Goal: Information Seeking & Learning: Find contact information

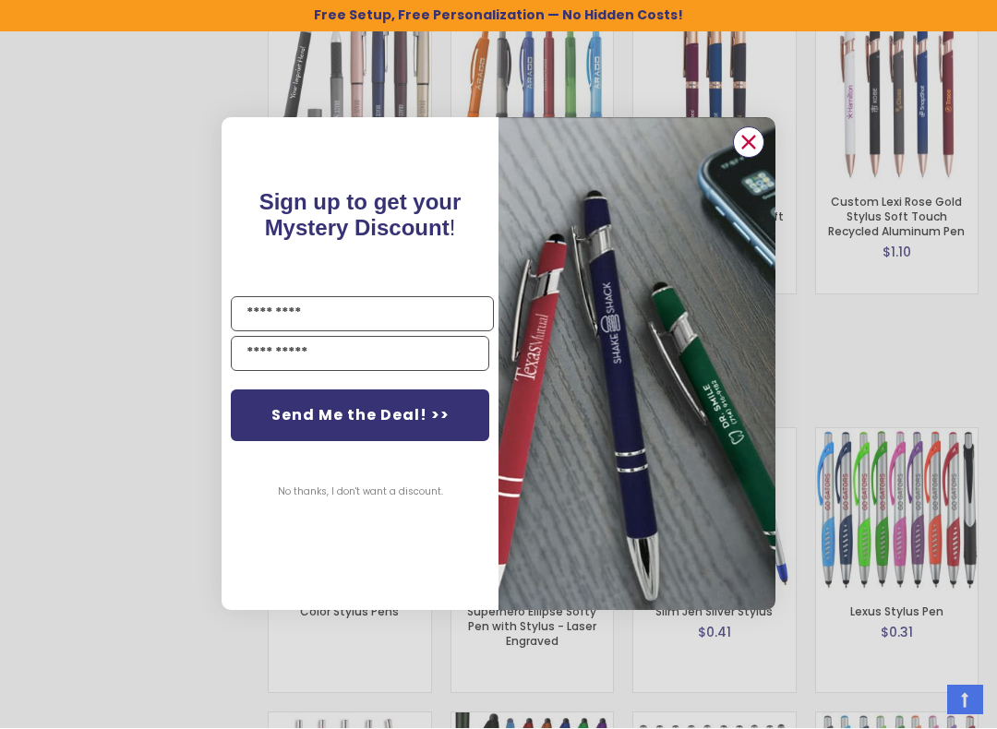
click at [754, 138] on icon "Close dialog" at bounding box center [749, 144] width 12 height 12
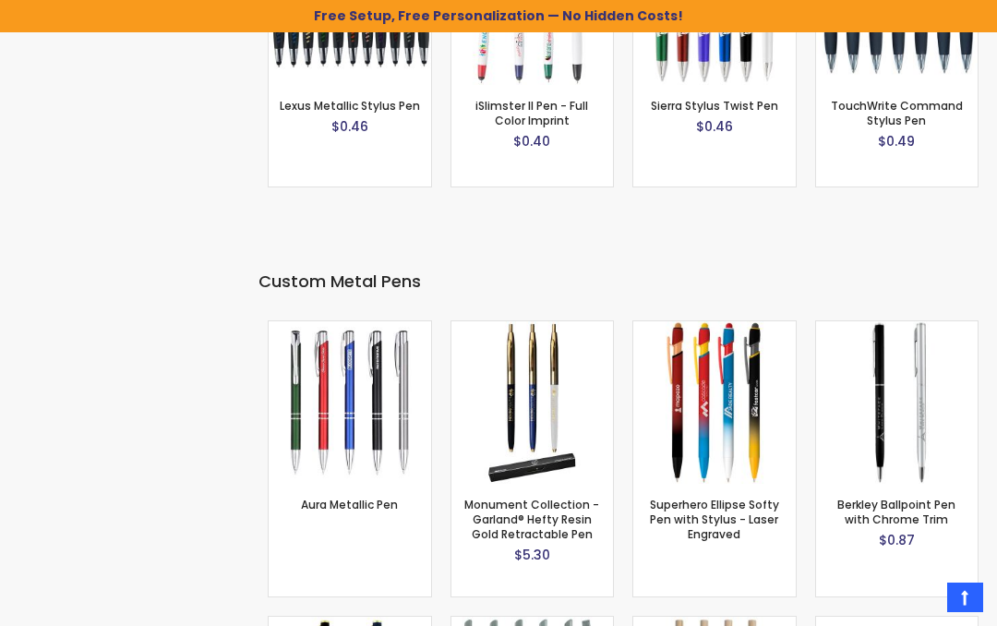
scroll to position [4592, 0]
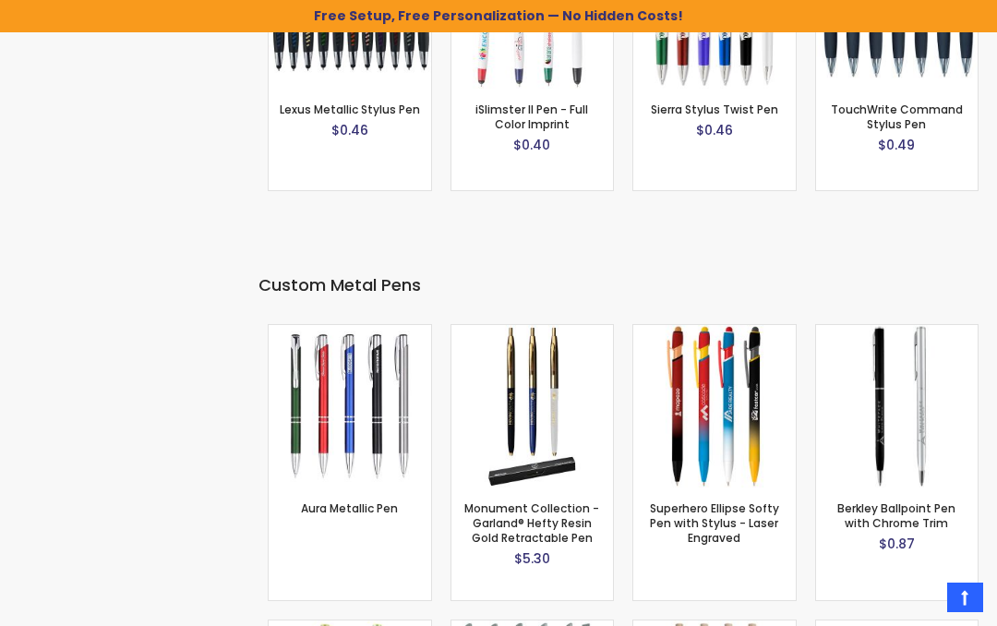
click at [867, 535] on div "$0.87" at bounding box center [897, 544] width 144 height 18
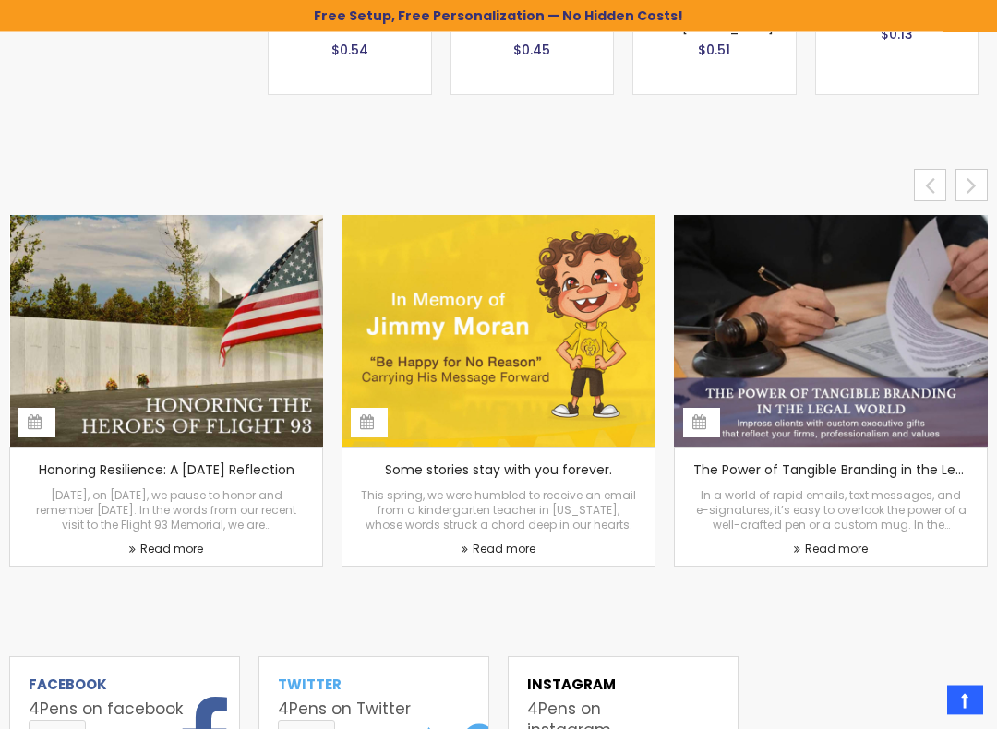
scroll to position [7610, 0]
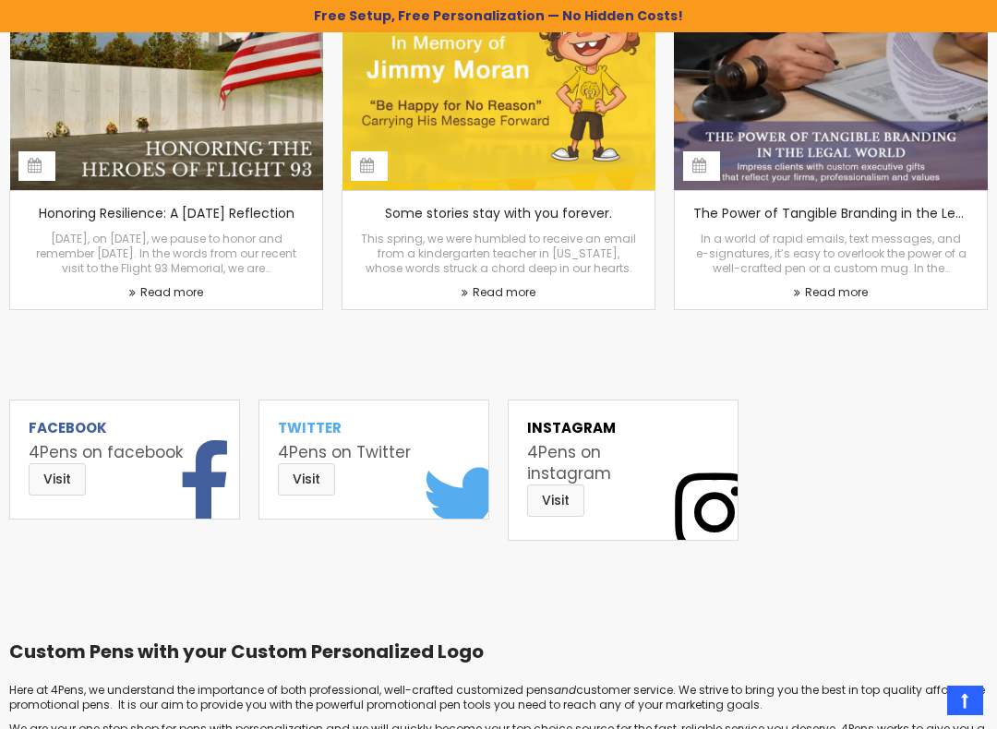
click at [838, 596] on h2 at bounding box center [498, 608] width 979 height 25
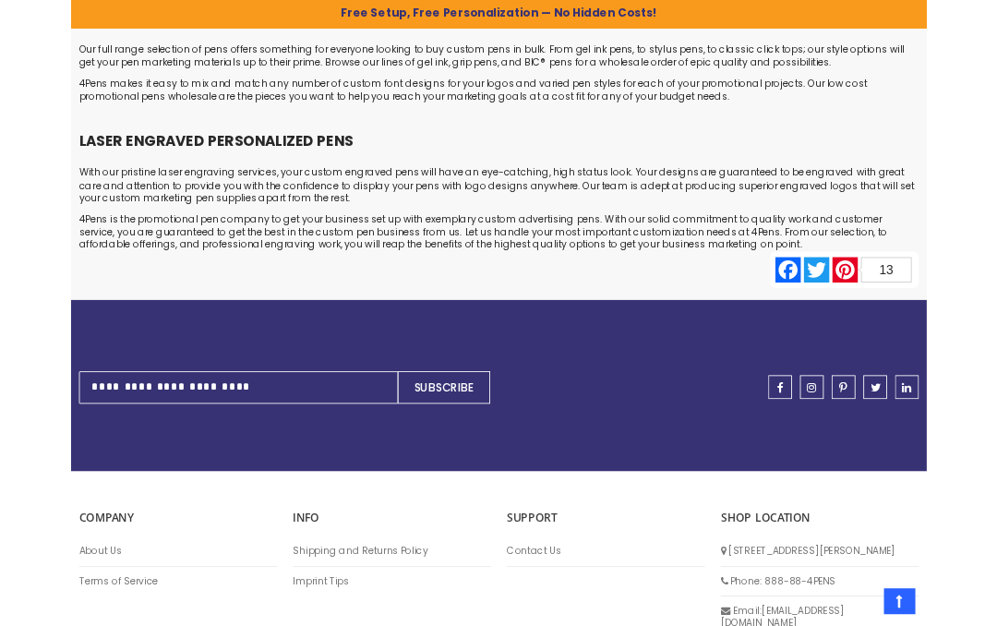
scroll to position [8811, 0]
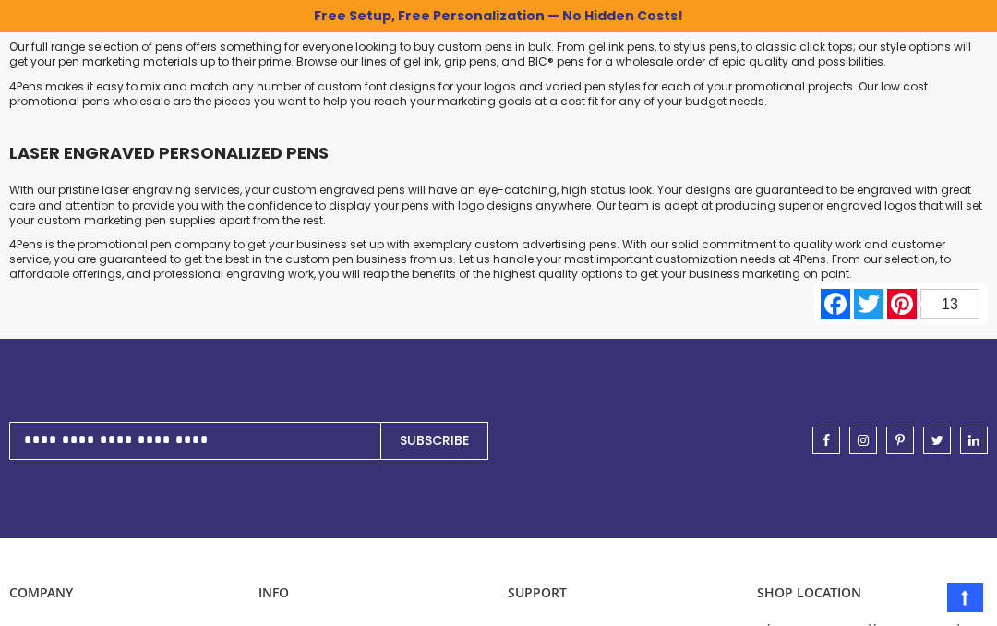
click at [535, 624] on link "Contact Us" at bounding box center [623, 631] width 231 height 15
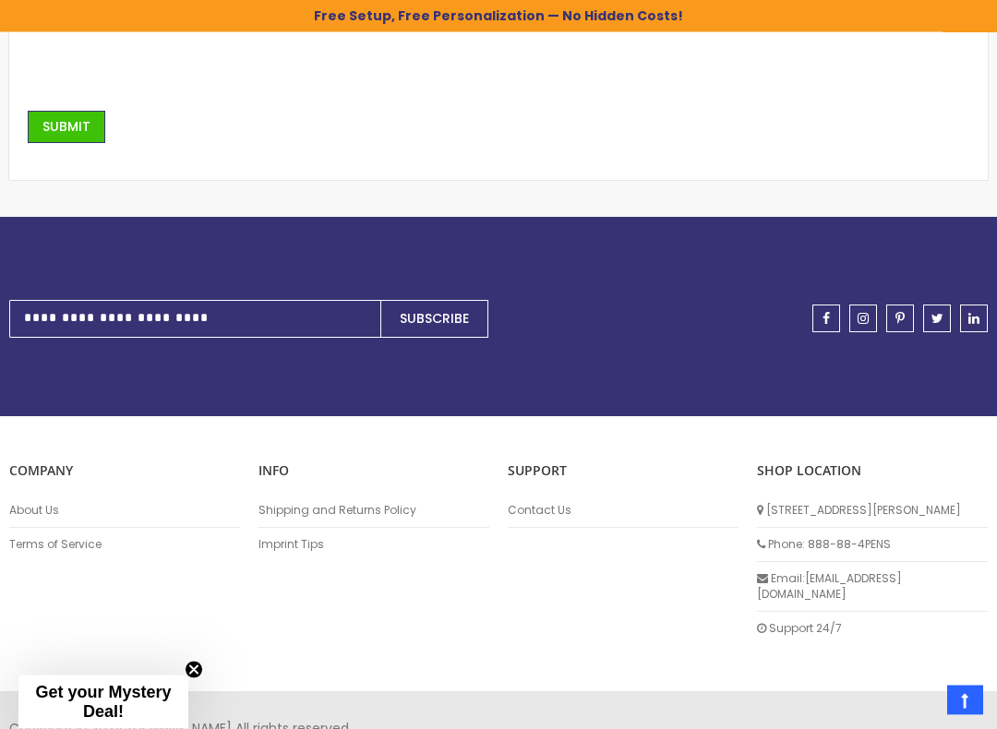
scroll to position [646, 0]
click at [58, 503] on link "About Us" at bounding box center [124, 510] width 231 height 15
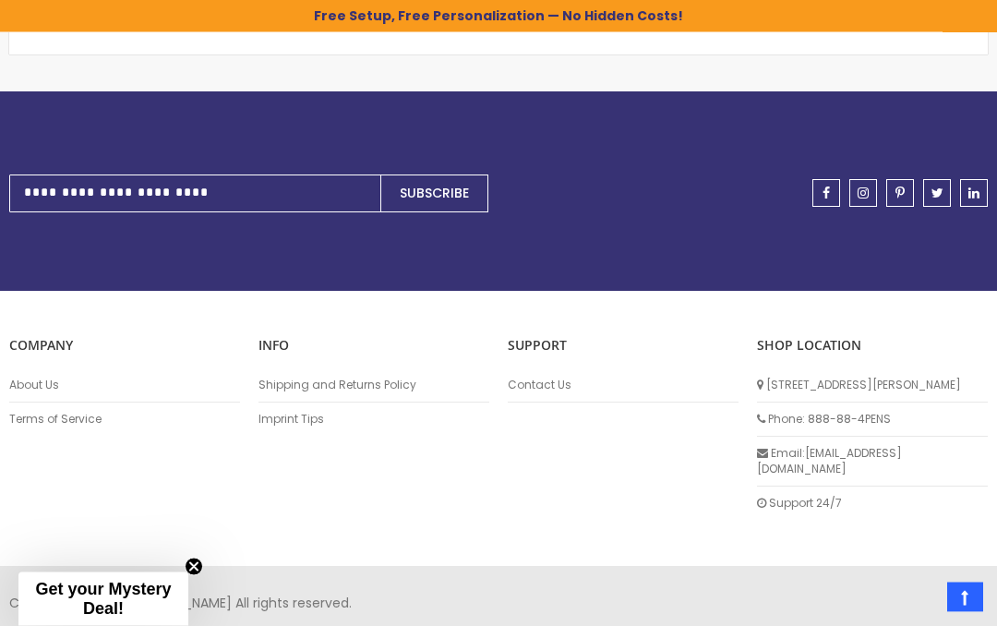
scroll to position [1234, 0]
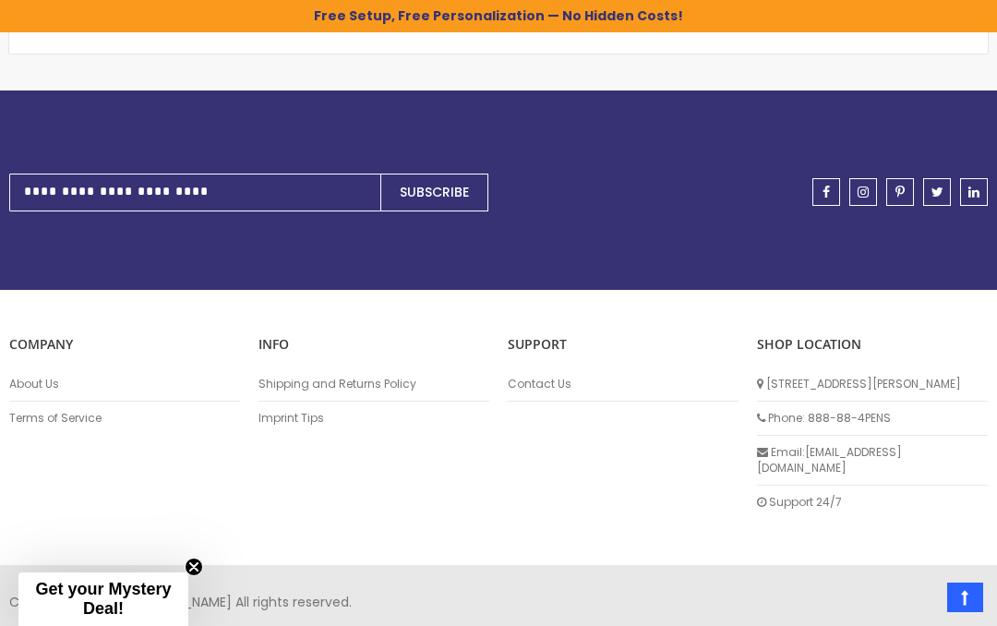
click at [109, 599] on span "Get your Mystery Deal!" at bounding box center [103, 599] width 136 height 38
